Goal: Find specific page/section: Find specific page/section

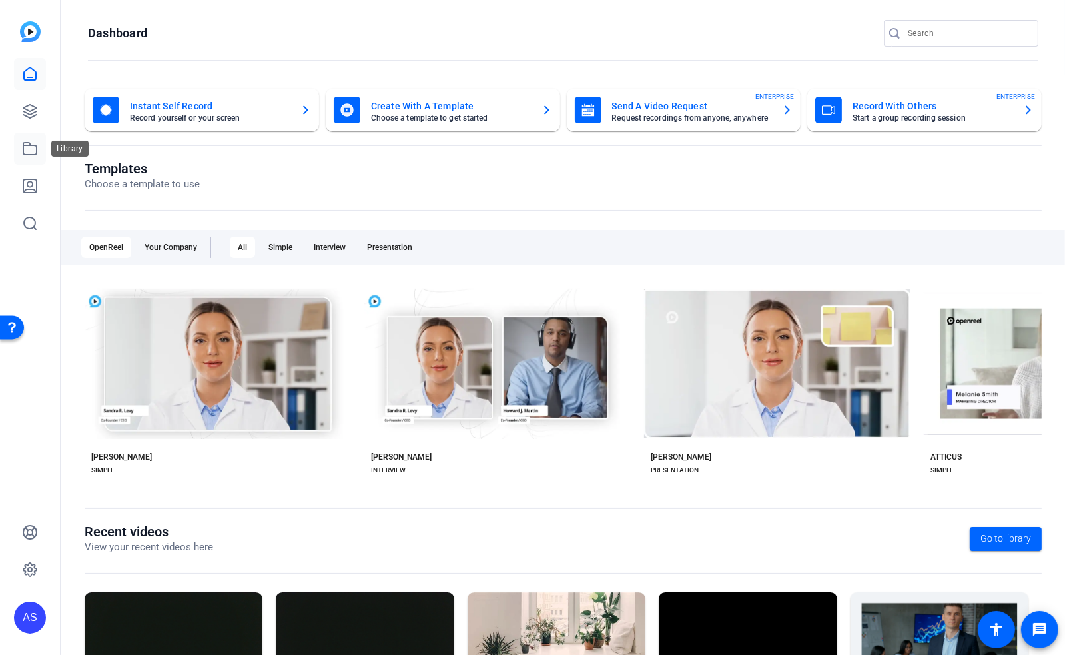
click at [33, 156] on icon at bounding box center [30, 149] width 16 height 16
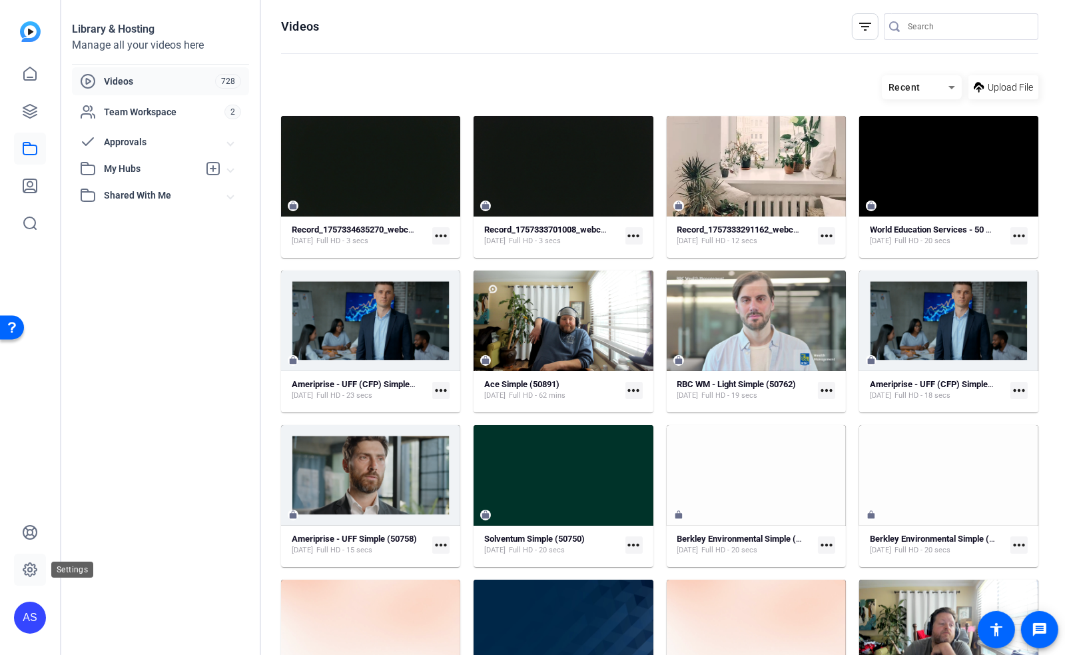
click at [29, 564] on icon at bounding box center [30, 570] width 16 height 16
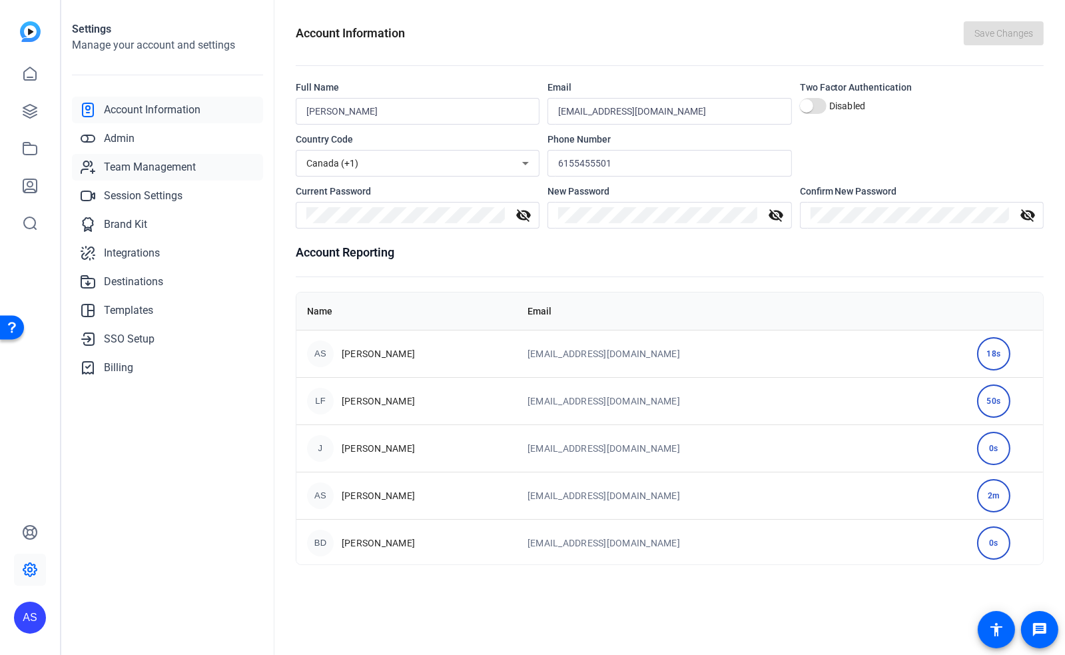
click at [143, 165] on span "Team Management" at bounding box center [150, 167] width 92 height 16
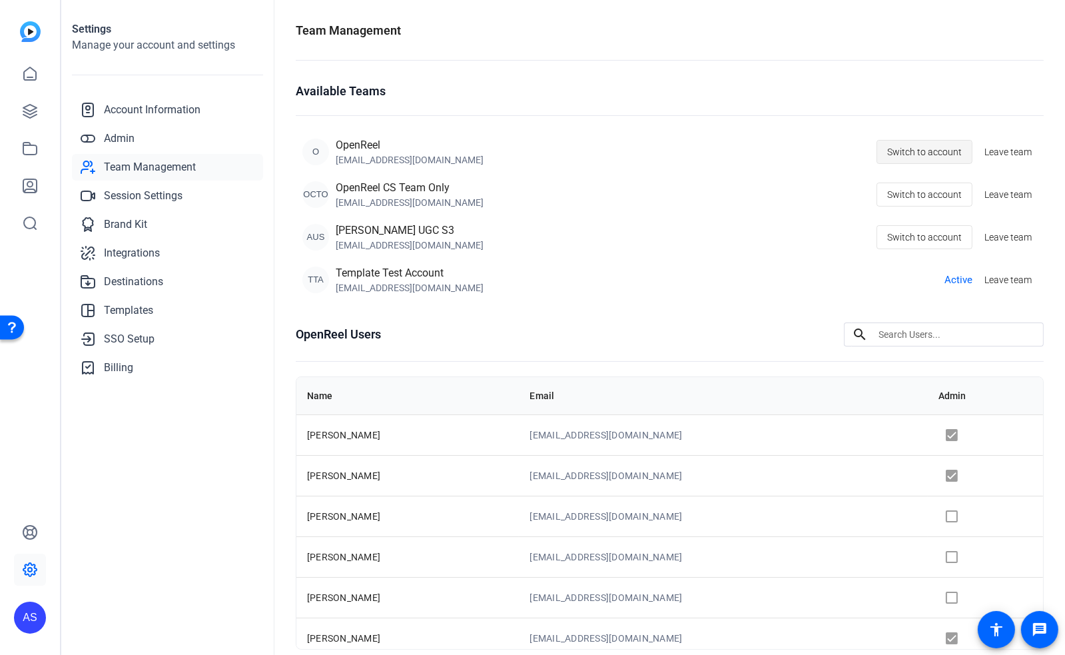
click at [929, 153] on span "Switch to account" at bounding box center [924, 151] width 75 height 25
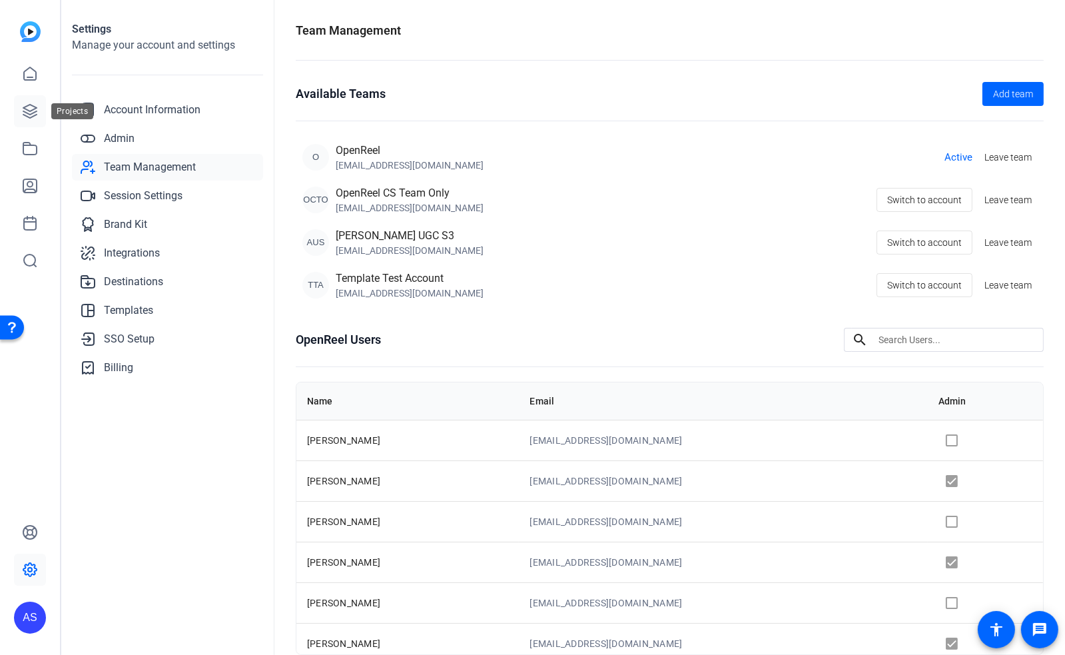
click at [35, 107] on icon at bounding box center [29, 111] width 13 height 13
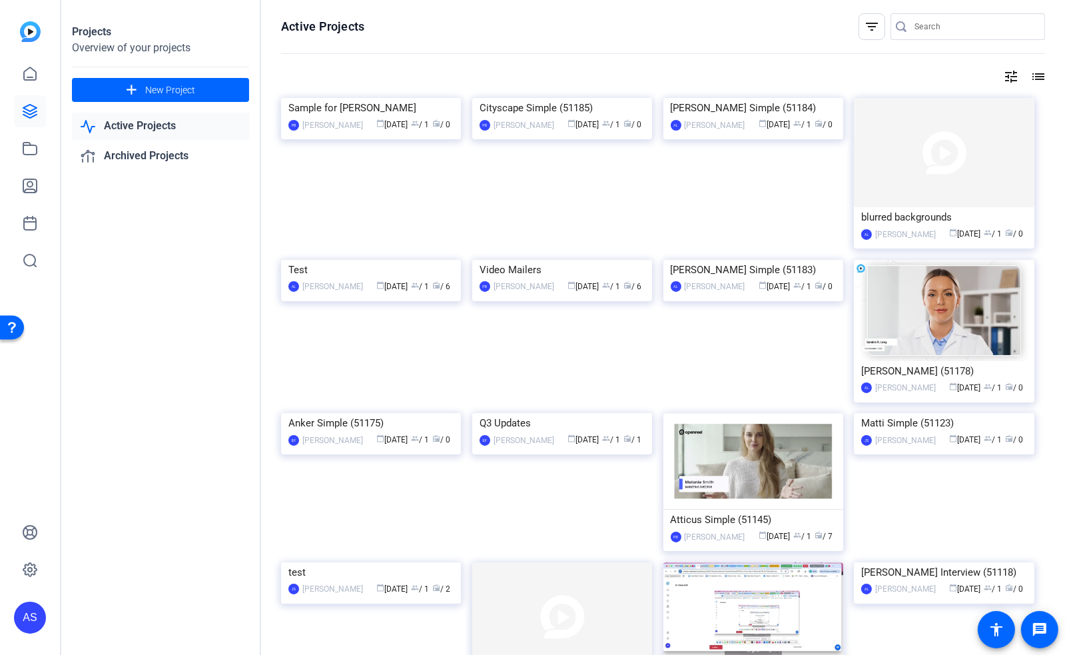
click at [867, 26] on mat-icon "filter_list" at bounding box center [872, 27] width 16 height 16
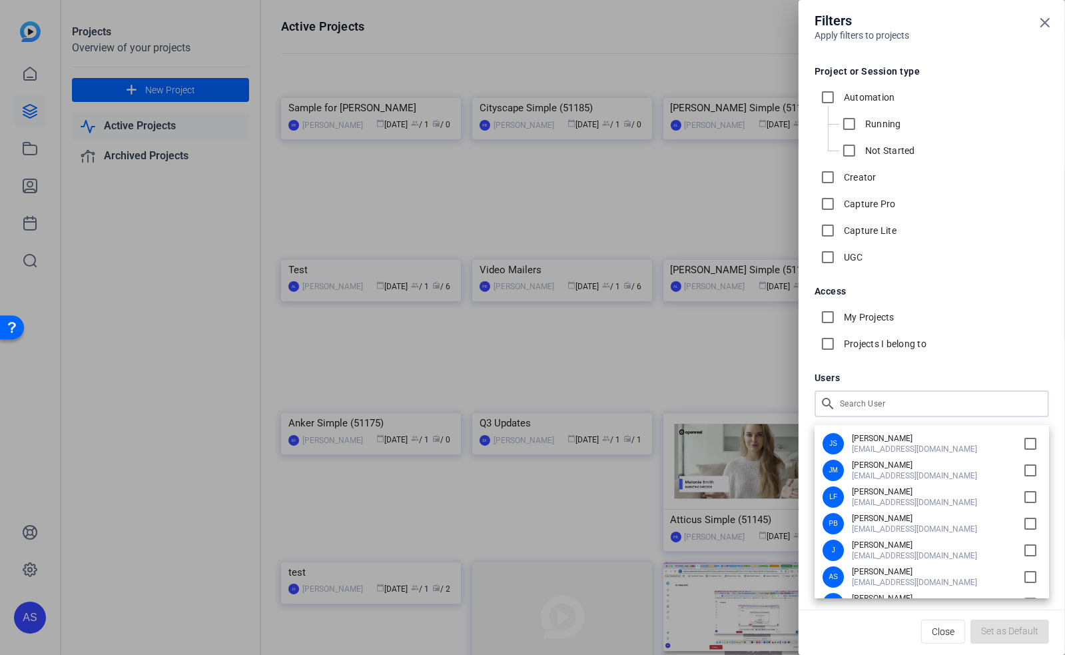
click at [895, 409] on div "Filters Apply filters to projects Project or Session type Automation Running No…" at bounding box center [532, 327] width 1065 height 655
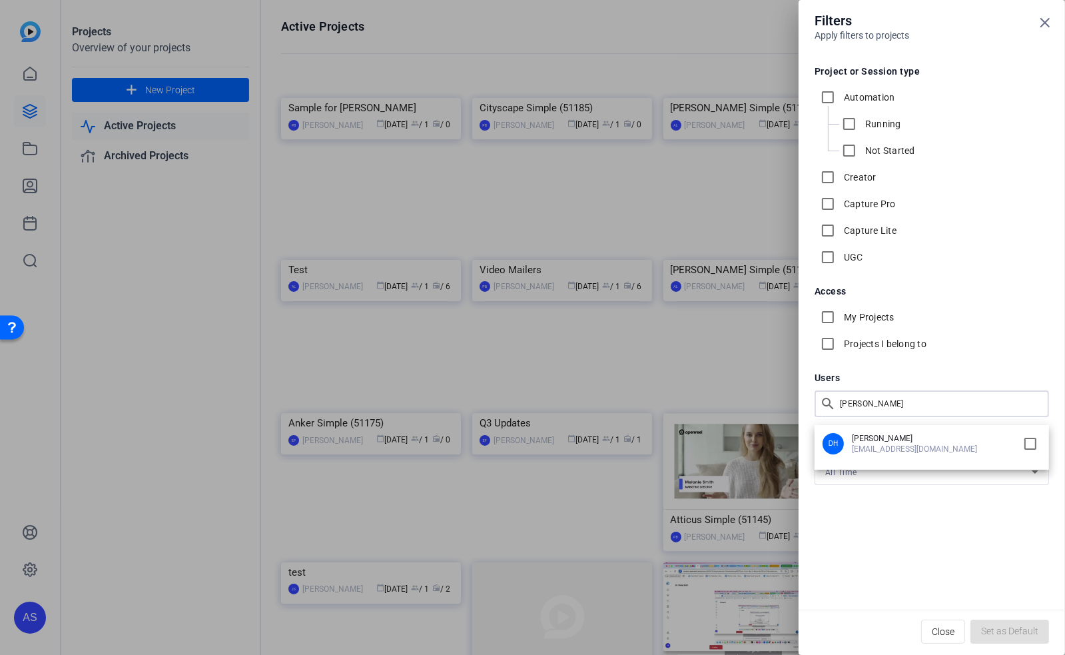
type input "dan"
click at [906, 440] on span "[PERSON_NAME]" at bounding box center [932, 438] width 160 height 11
click at [1034, 442] on input "checkbox" at bounding box center [1030, 443] width 21 height 21
checkbox input "true"
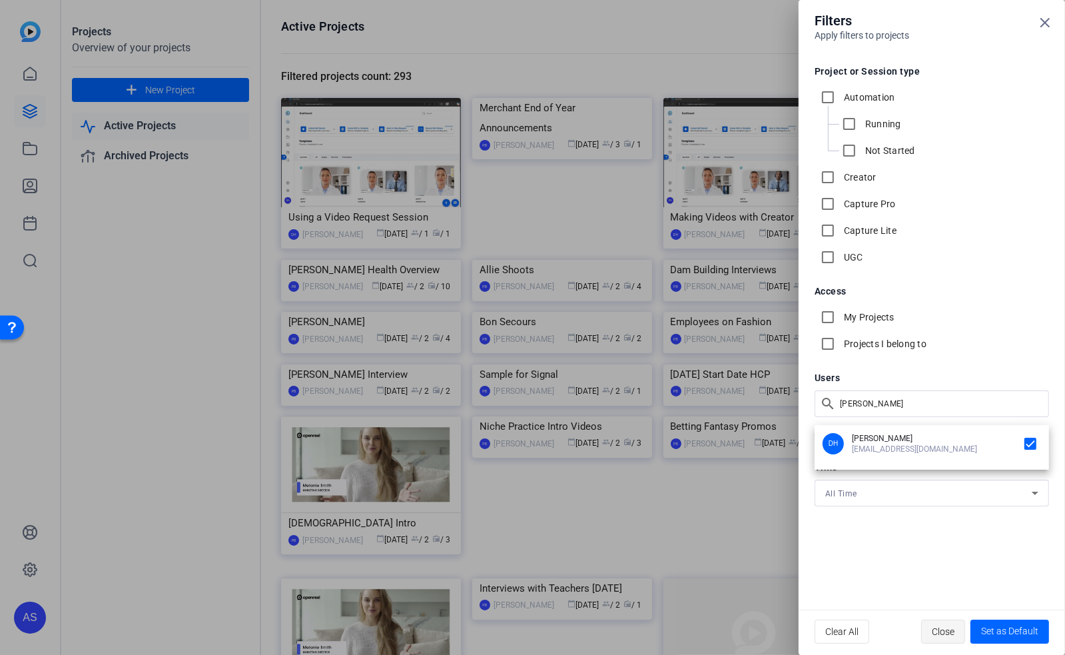
click at [941, 632] on div at bounding box center [532, 327] width 1065 height 655
click at [941, 632] on span "Close" at bounding box center [943, 631] width 23 height 25
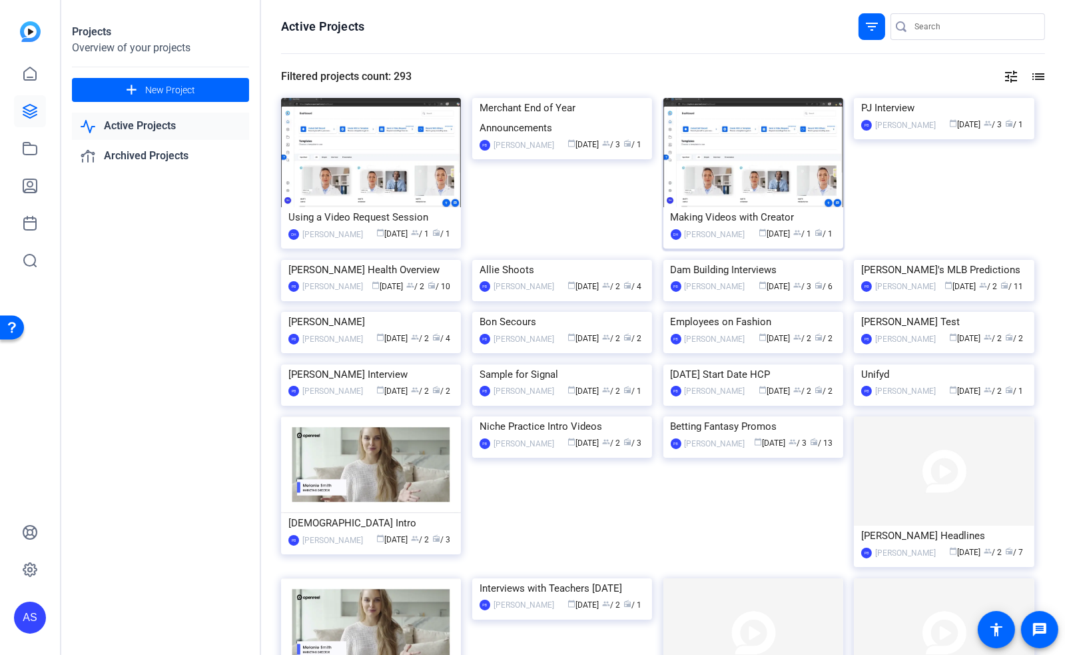
click at [733, 218] on div "Making Videos with Creator" at bounding box center [753, 217] width 165 height 20
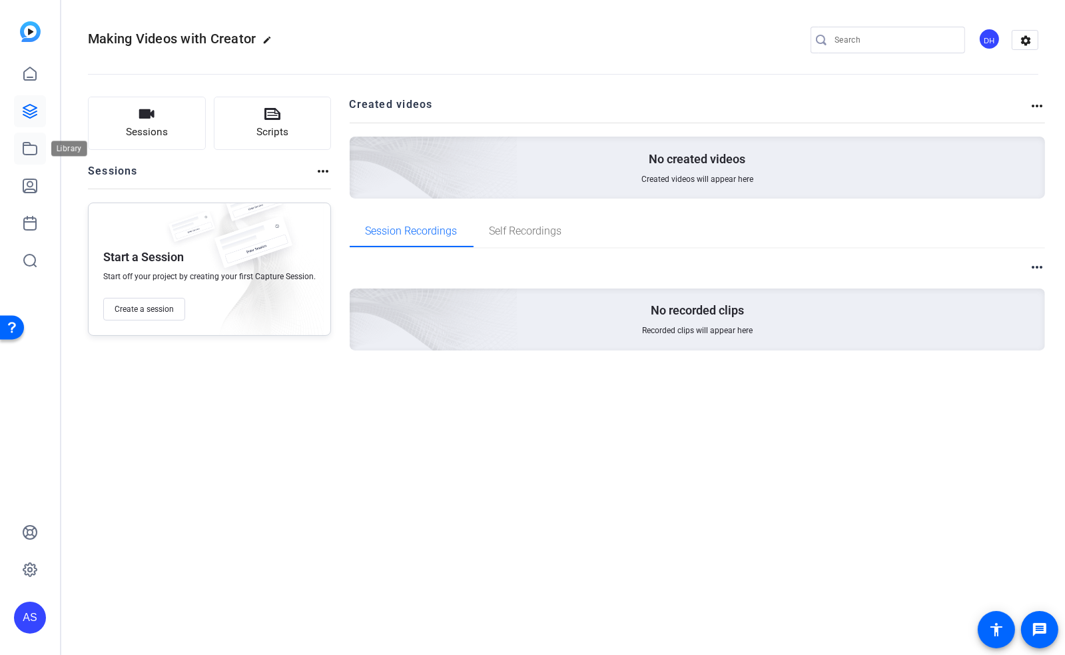
click at [31, 151] on icon at bounding box center [30, 149] width 16 height 16
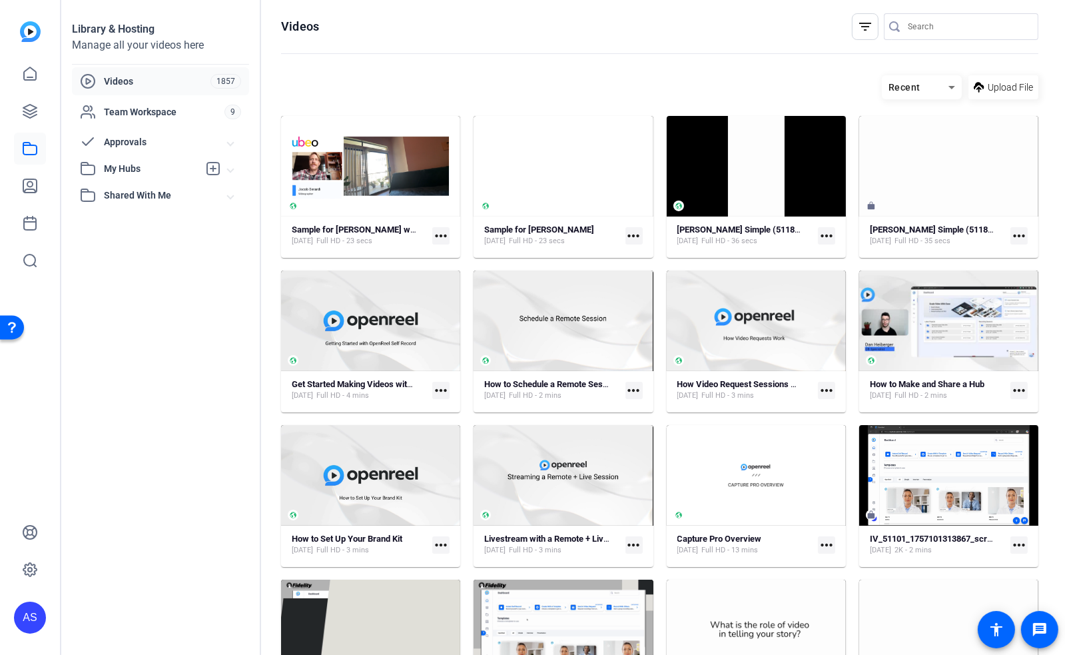
click at [858, 30] on mat-icon "filter_list" at bounding box center [865, 27] width 16 height 16
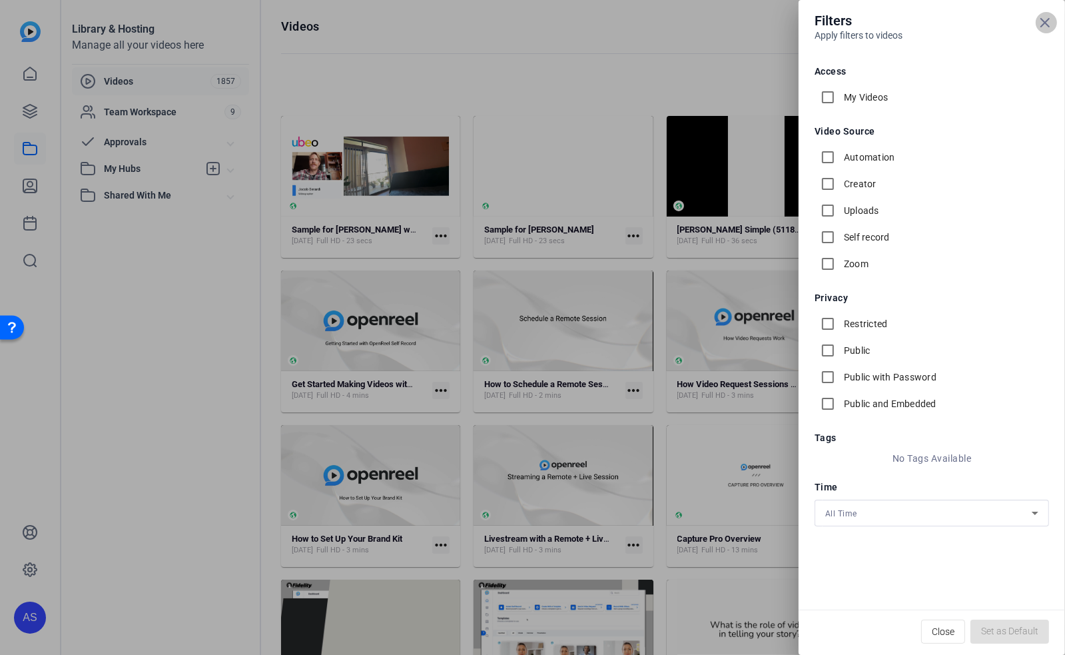
click at [1050, 25] on icon at bounding box center [1045, 23] width 16 height 16
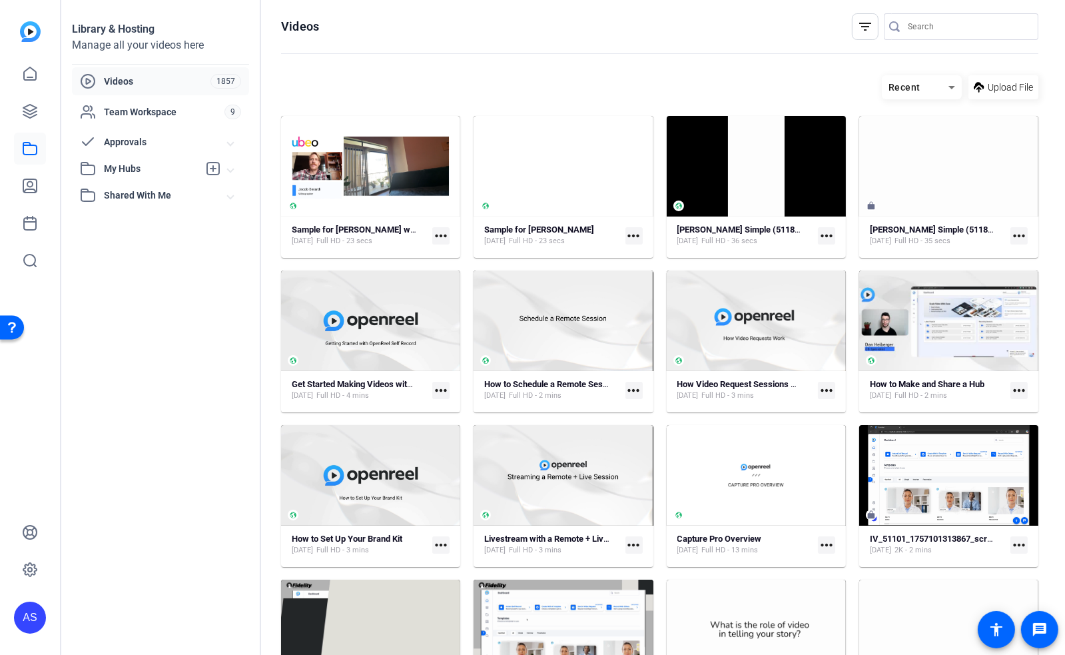
click at [857, 25] on mat-icon "filter_list" at bounding box center [865, 27] width 16 height 16
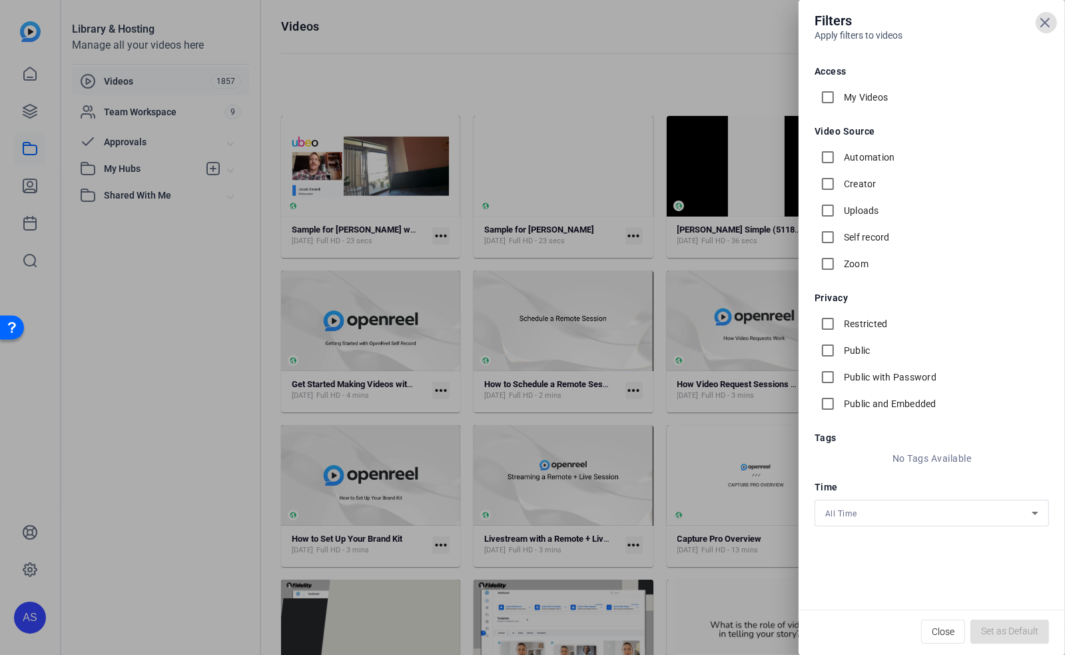
click at [642, 84] on div at bounding box center [532, 327] width 1065 height 655
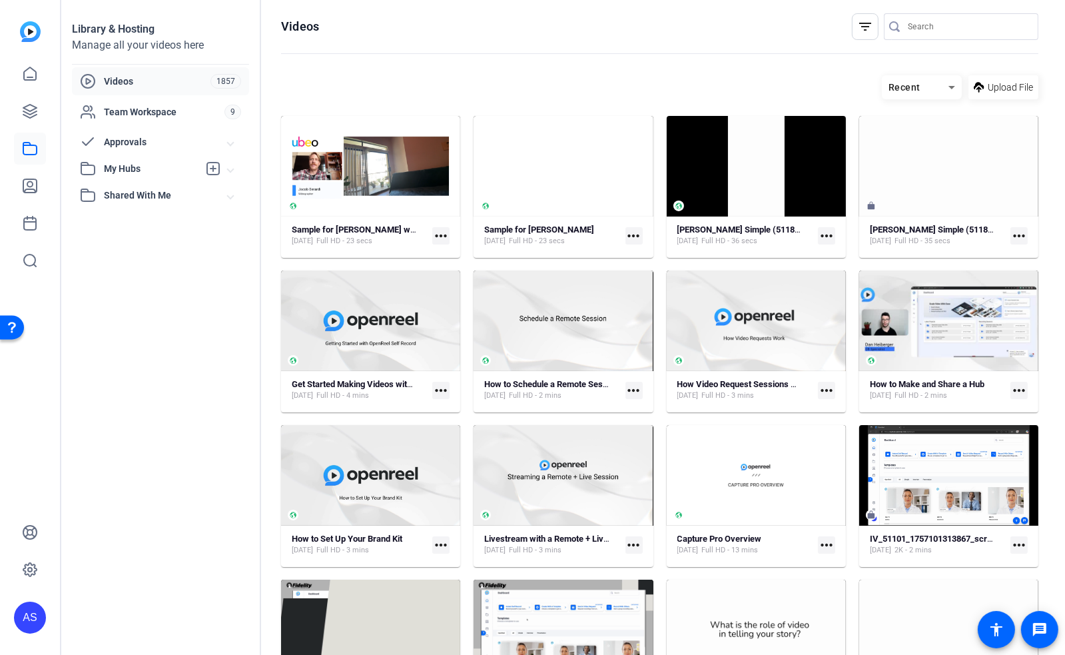
click at [173, 81] on span "Videos" at bounding box center [157, 81] width 107 height 13
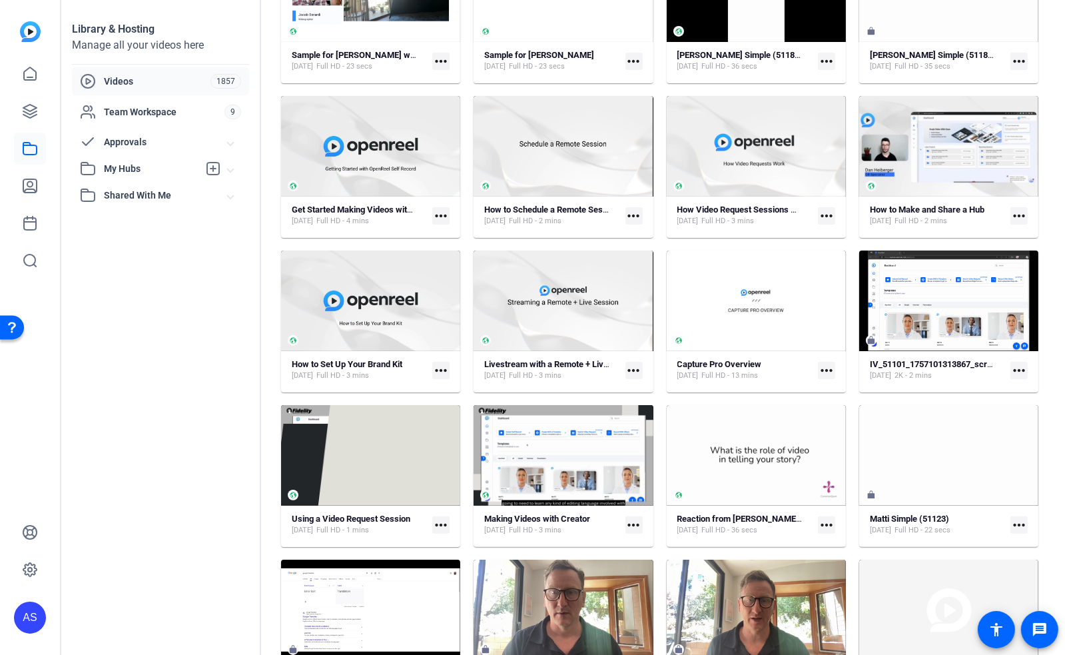
scroll to position [177, 0]
